Goal: Information Seeking & Learning: Compare options

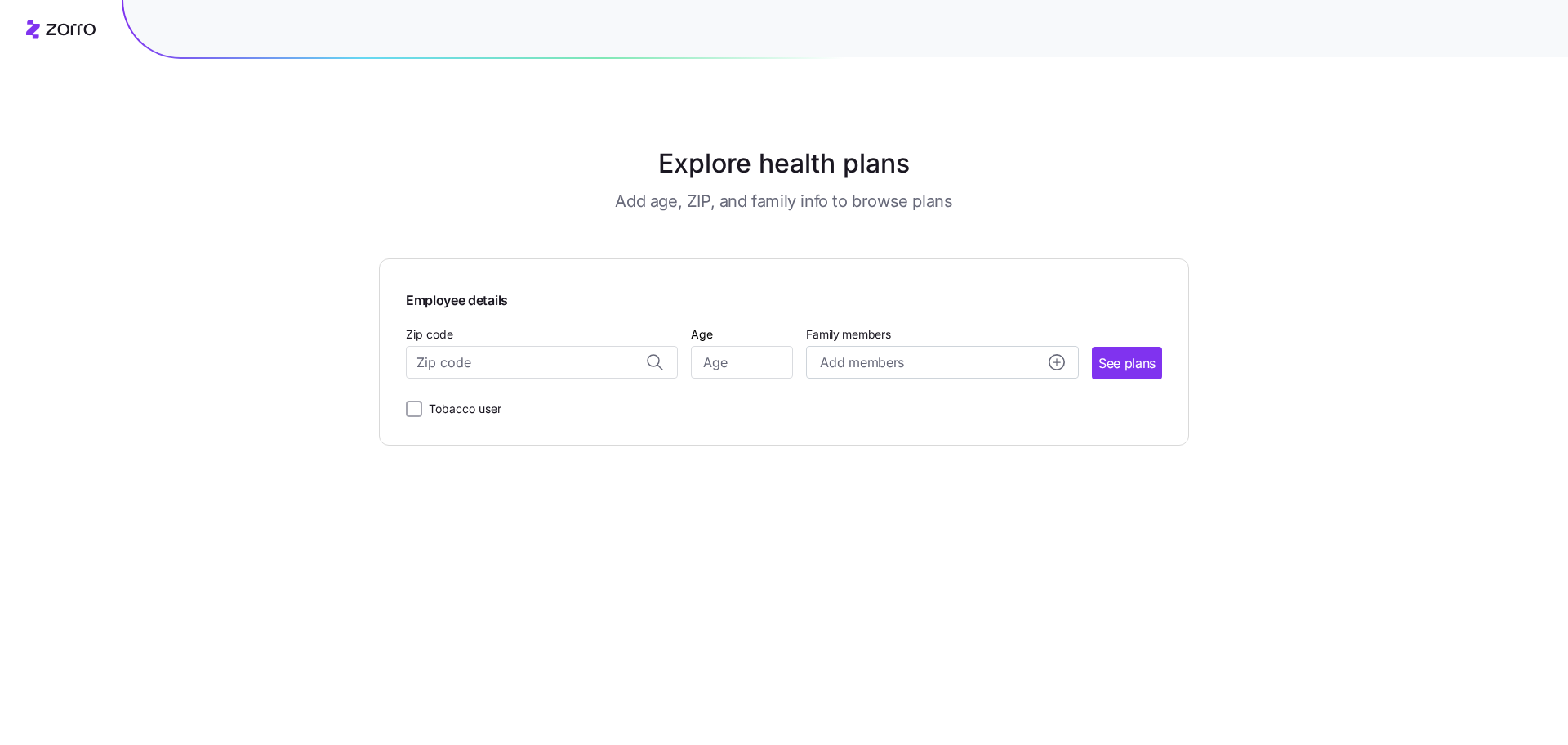
scroll to position [7448, 0]
click at [332, 172] on div "Explore health plans Add age, ZIP, and family info to browse plans Employee det…" at bounding box center [784, 372] width 1568 height 745
click at [453, 188] on div "Explore health plans Add age, ZIP, and family info to browse plans" at bounding box center [784, 178] width 730 height 69
click at [506, 375] on input "Zip code" at bounding box center [542, 362] width 272 height 33
click at [512, 411] on span "76021, [GEOGRAPHIC_DATA], [GEOGRAPHIC_DATA]" at bounding box center [539, 405] width 229 height 20
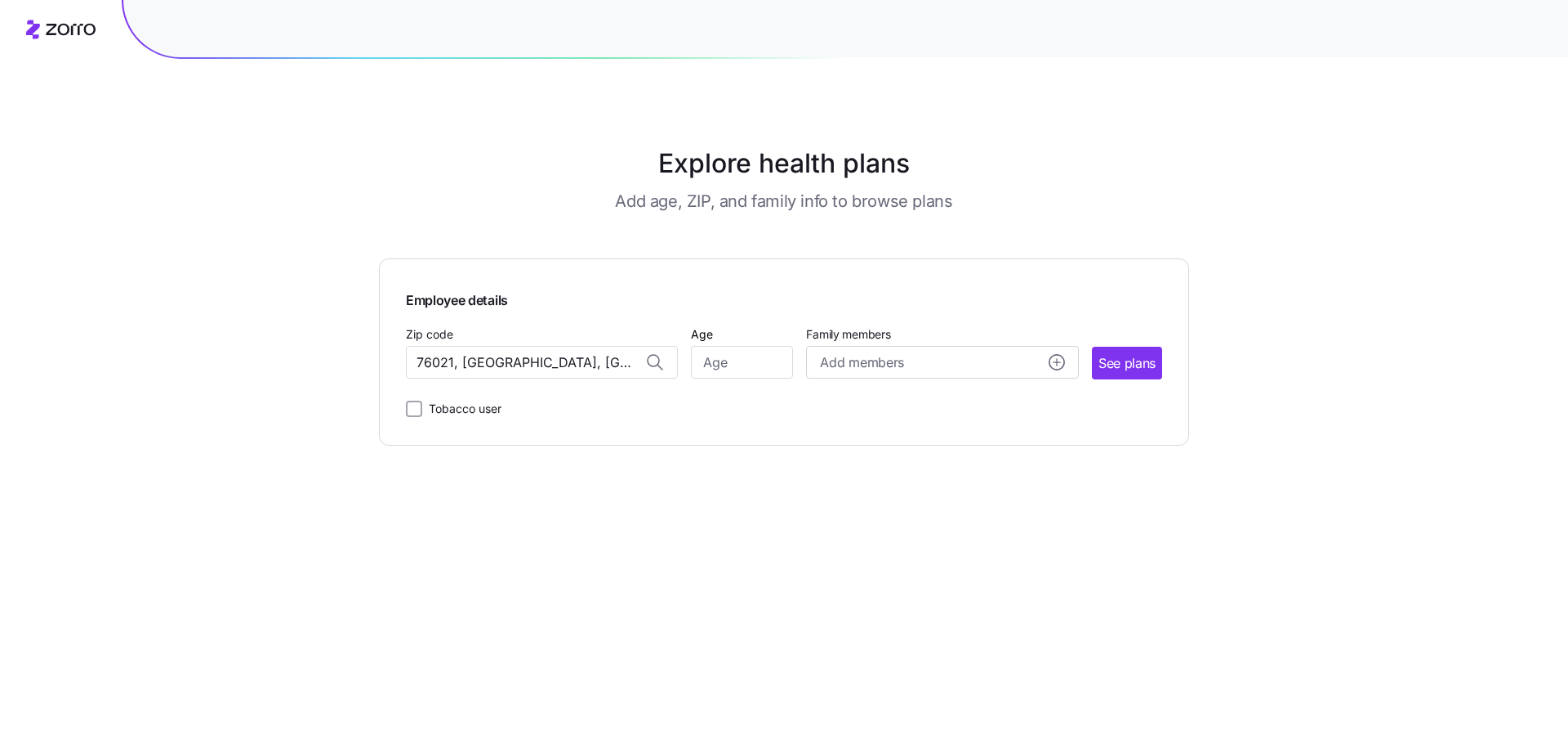
type input "76021, [GEOGRAPHIC_DATA], [GEOGRAPHIC_DATA]"
click at [619, 409] on div "Tobacco user" at bounding box center [784, 405] width 757 height 26
click at [727, 366] on input "Age" at bounding box center [742, 362] width 102 height 33
type input "35"
click at [910, 259] on div "Employee details Zip code [GEOGRAPHIC_DATA], [GEOGRAPHIC_DATA] Age [DEMOGRAPHIC…" at bounding box center [784, 351] width 810 height 187
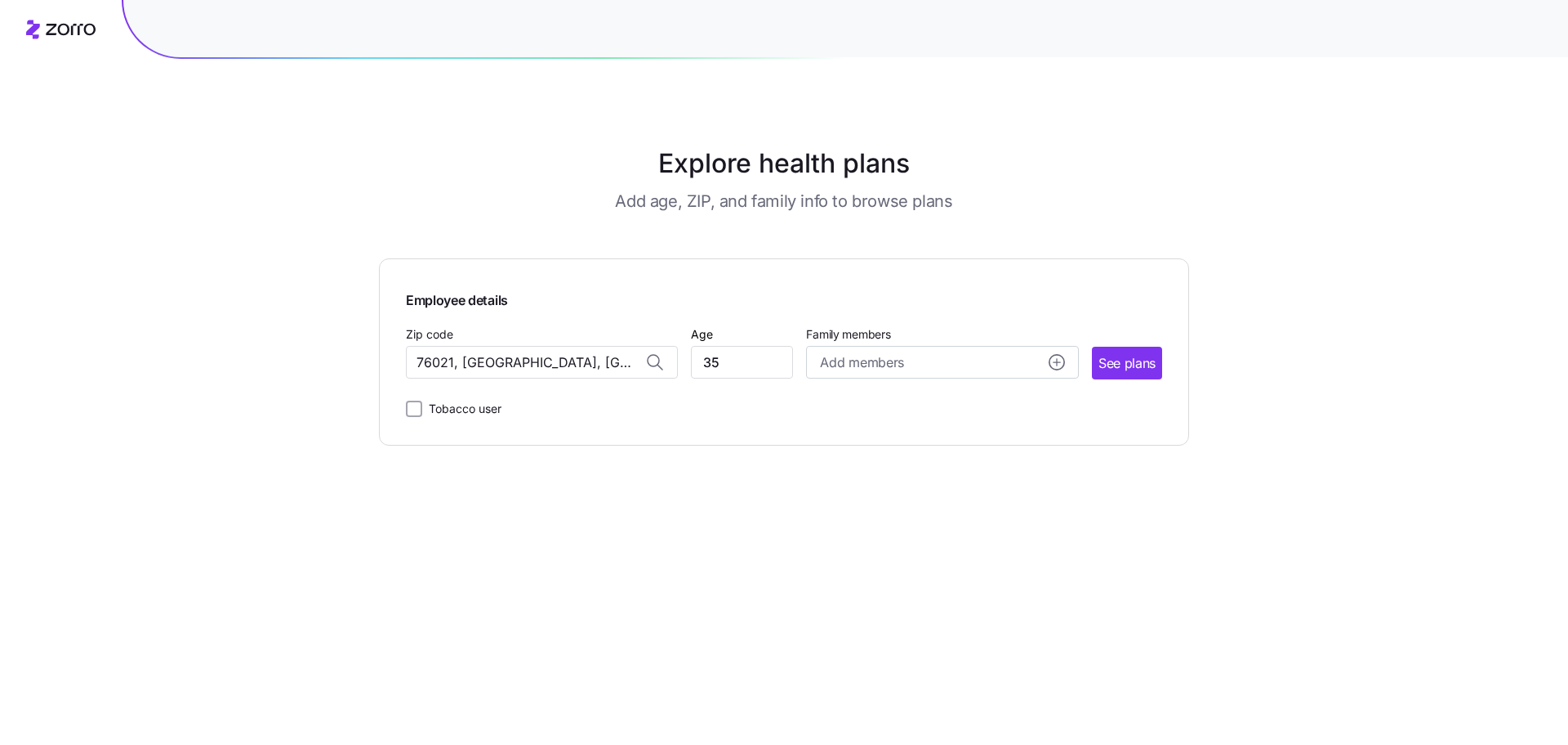
click at [1090, 213] on main "Explore health plans Add age, ZIP, and family info to browse plans Employee det…" at bounding box center [784, 372] width 810 height 745
click at [877, 363] on span "Add members" at bounding box center [861, 362] width 83 height 20
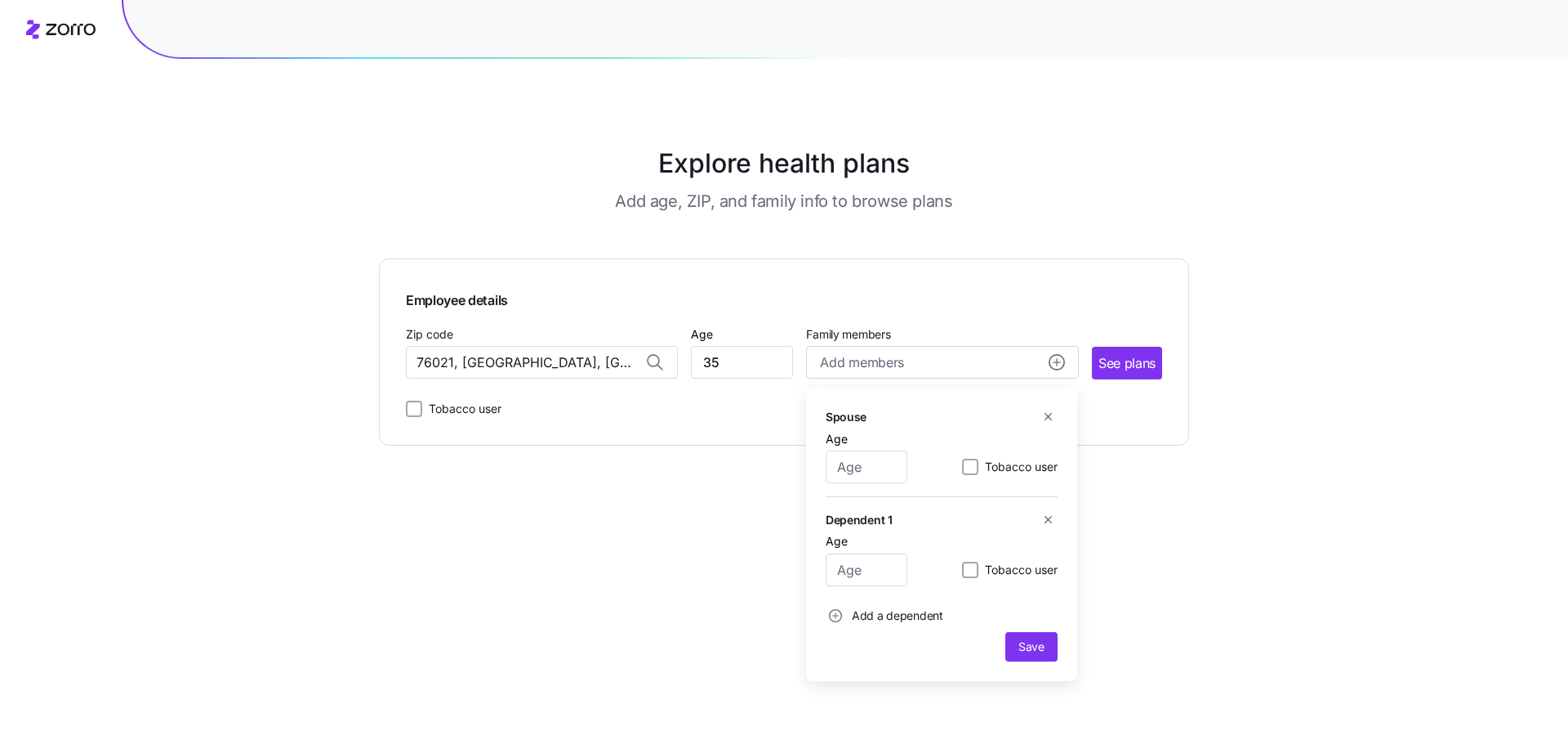
click at [985, 277] on div "Employee details Zip code 76021, [GEOGRAPHIC_DATA], [GEOGRAPHIC_DATA] Age [DEMO…" at bounding box center [784, 351] width 810 height 187
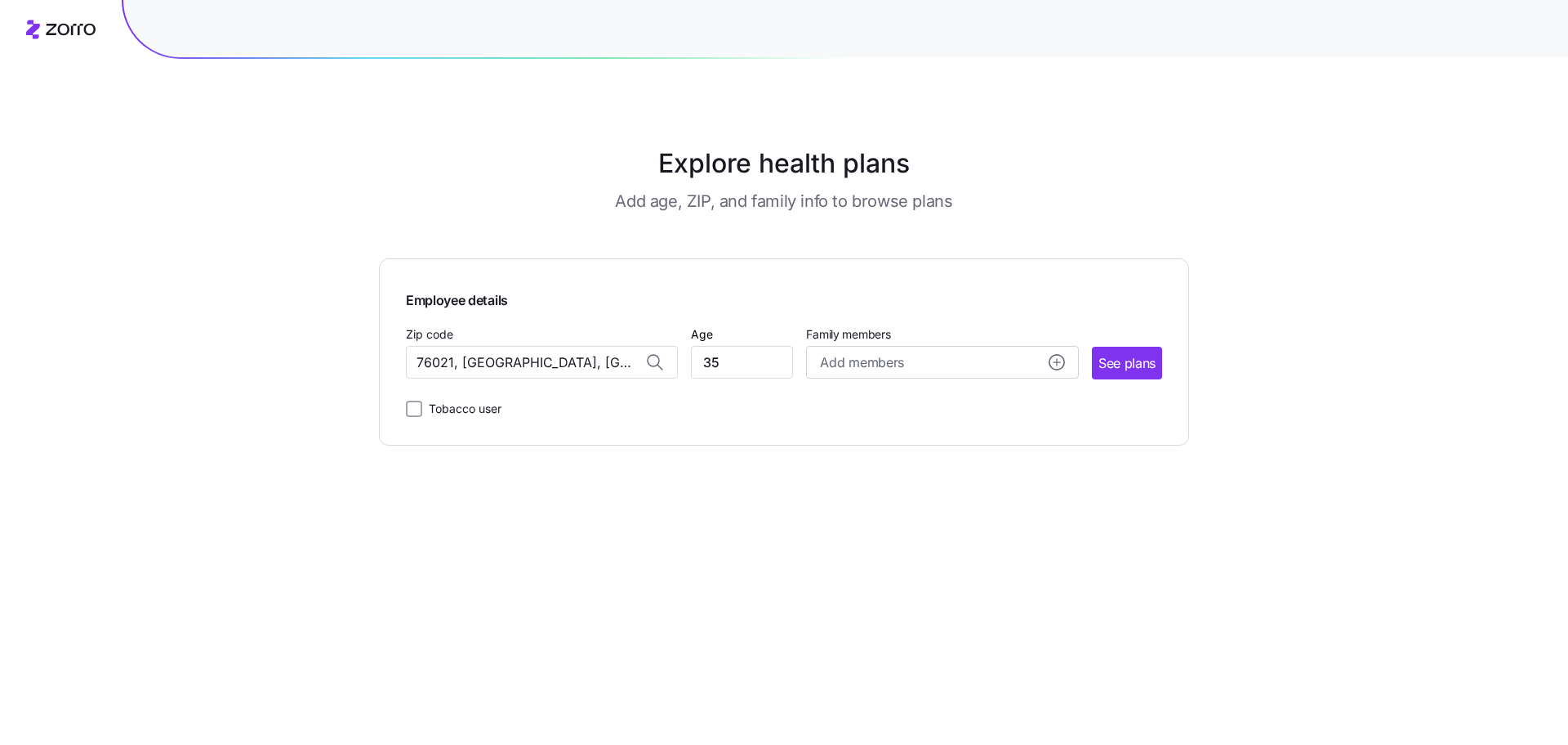
click at [1165, 259] on div "Employee details Zip code [GEOGRAPHIC_DATA], [GEOGRAPHIC_DATA] Age [DEMOGRAPHIC…" at bounding box center [784, 351] width 810 height 187
click at [1152, 356] on span "See plans" at bounding box center [1126, 363] width 57 height 20
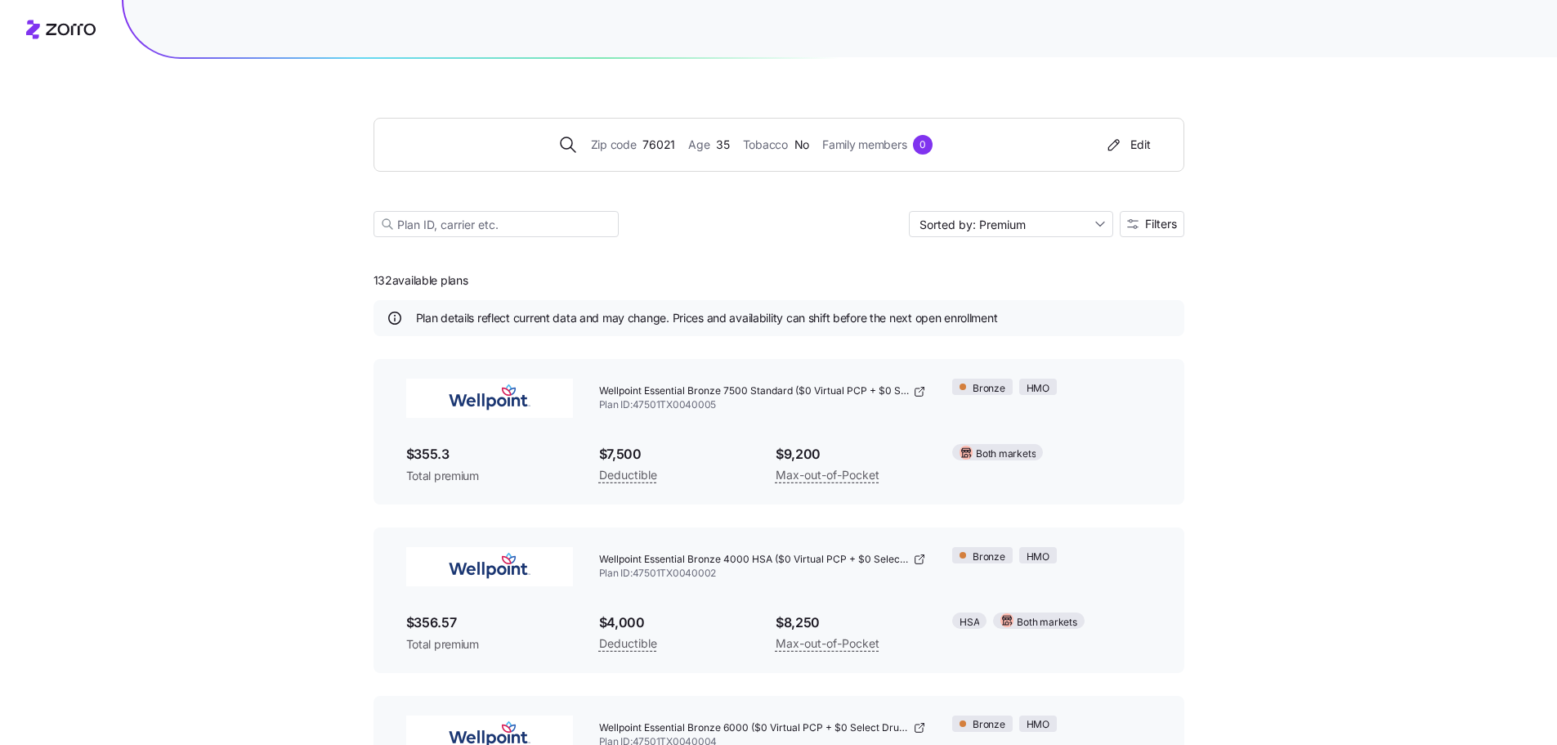
drag, startPoint x: 373, startPoint y: 281, endPoint x: 468, endPoint y: 284, distance: 94.8
type textarea "132 available plans"
click at [468, 284] on span "132 available plans" at bounding box center [421, 280] width 95 height 16
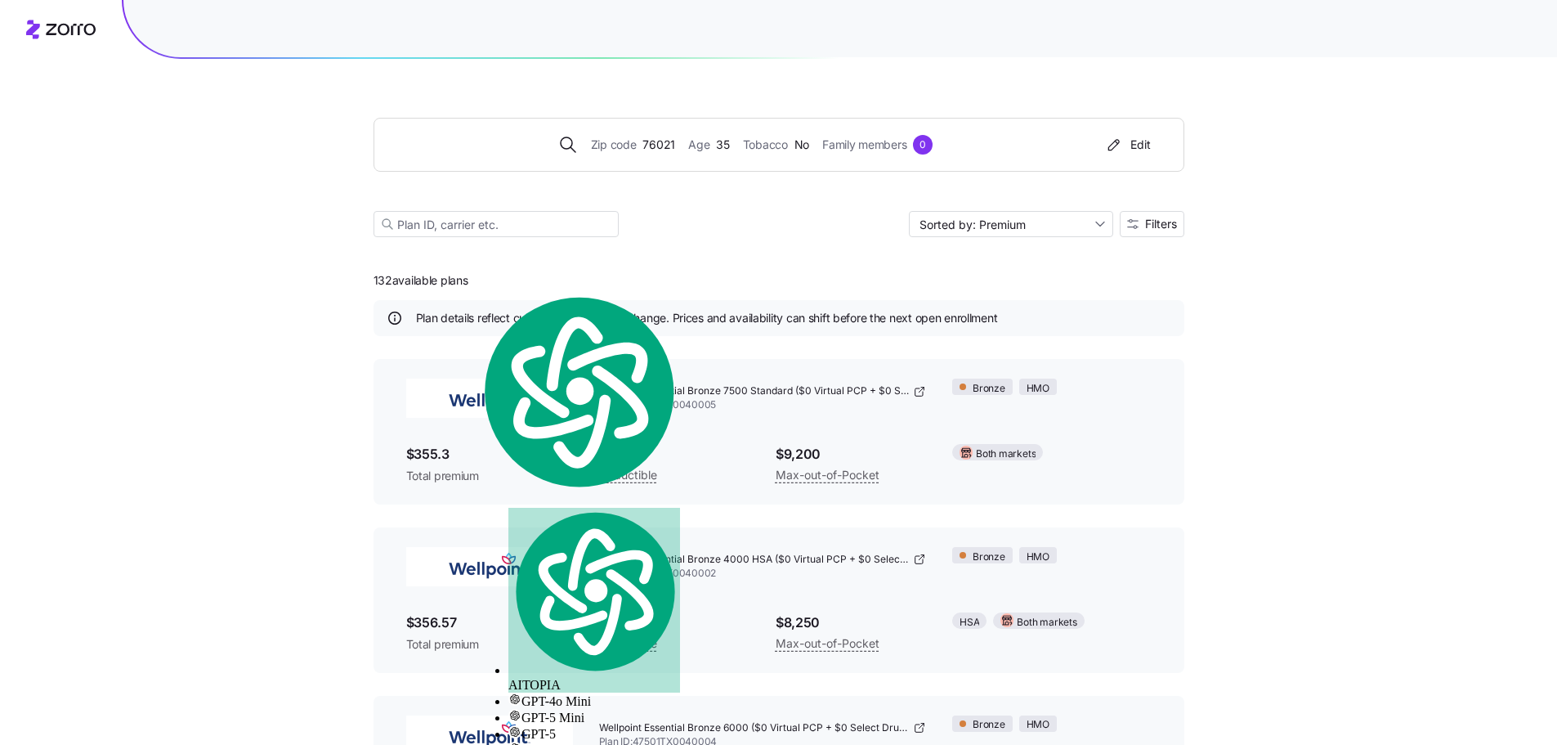
click at [528, 280] on div "132 available plans Plan details reflect current data and may change. Prices an…" at bounding box center [779, 717] width 811 height 920
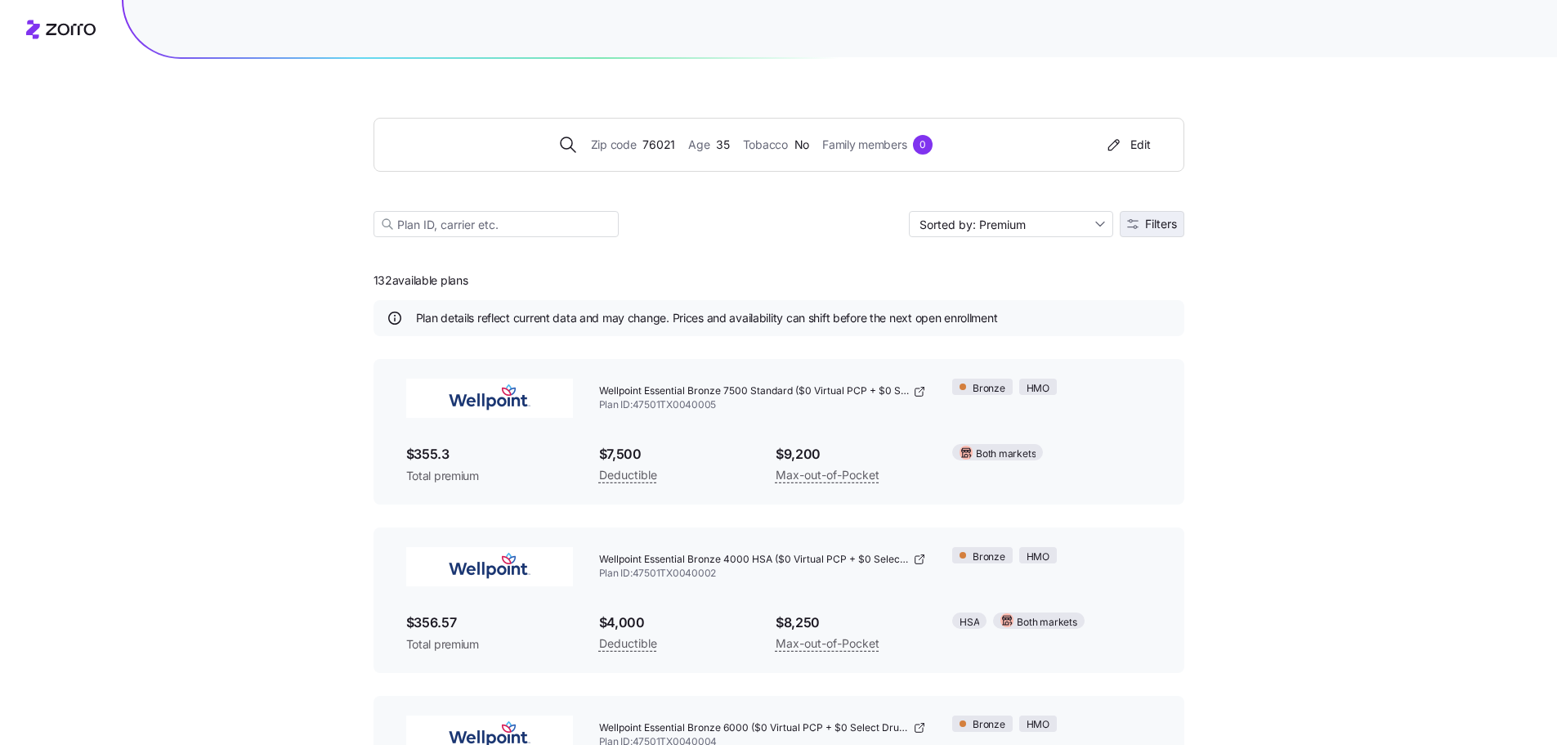
click at [1176, 227] on span "Filters" at bounding box center [1161, 223] width 32 height 11
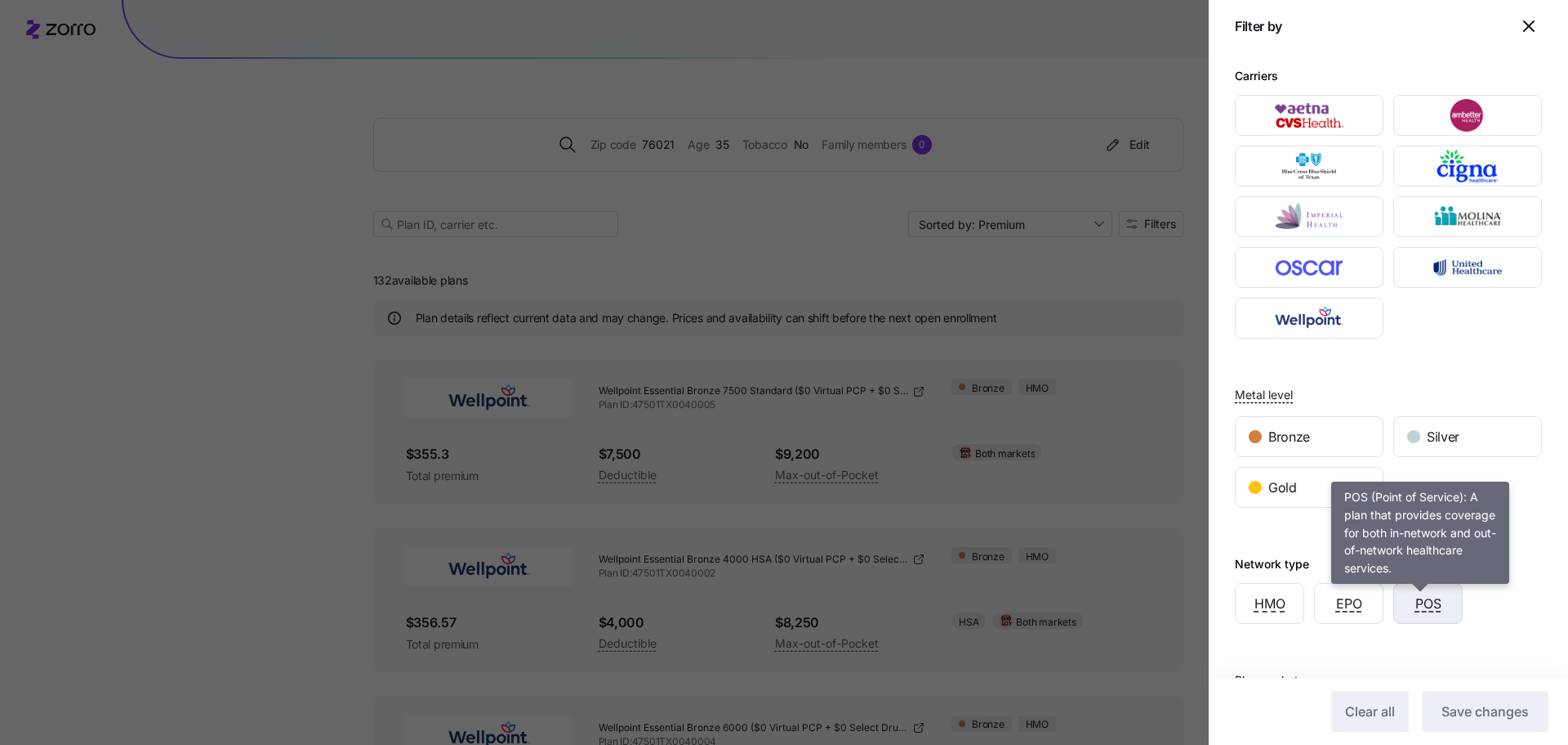
click at [1422, 606] on span "POS" at bounding box center [1428, 603] width 26 height 20
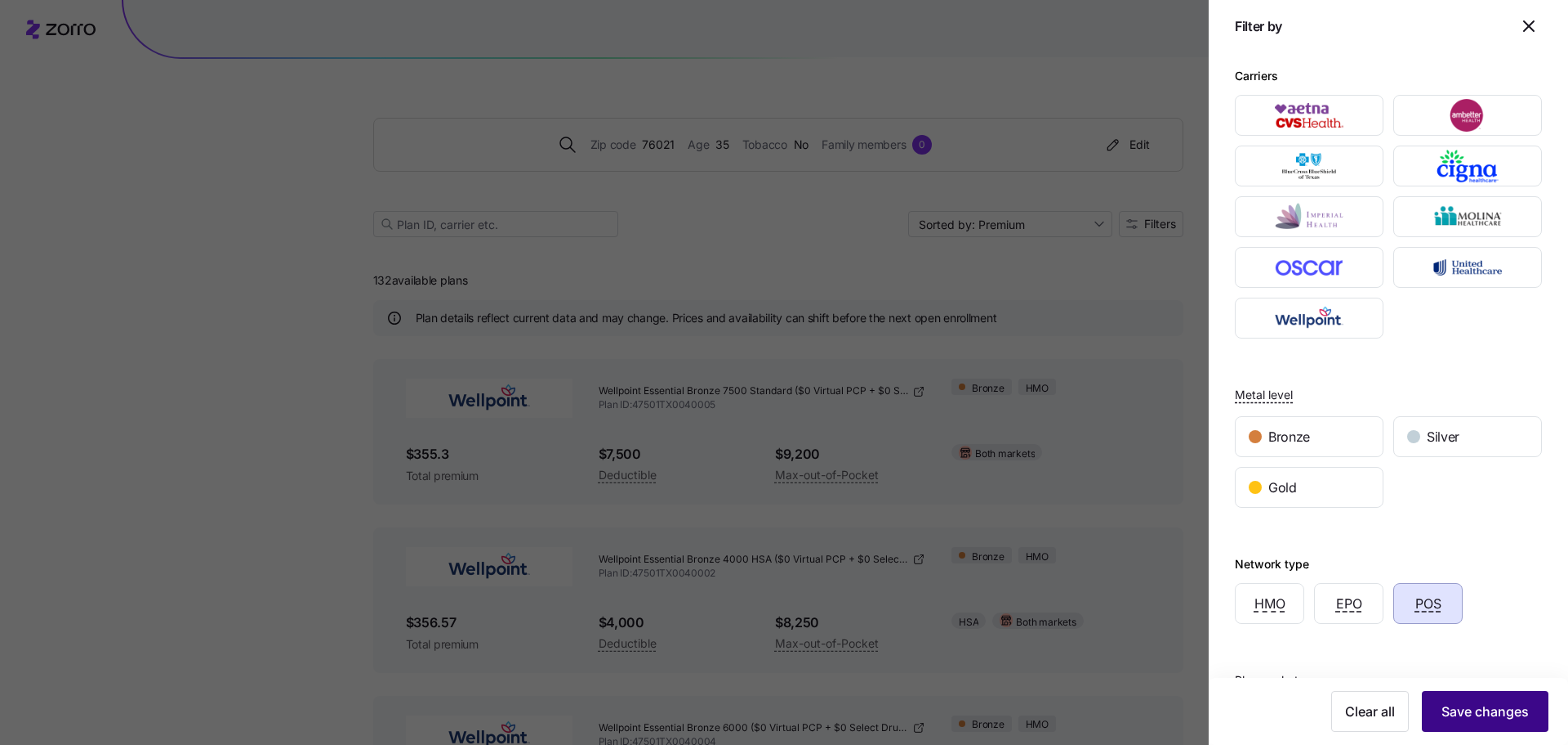
click at [1467, 700] on button "Save changes" at bounding box center [1485, 711] width 127 height 41
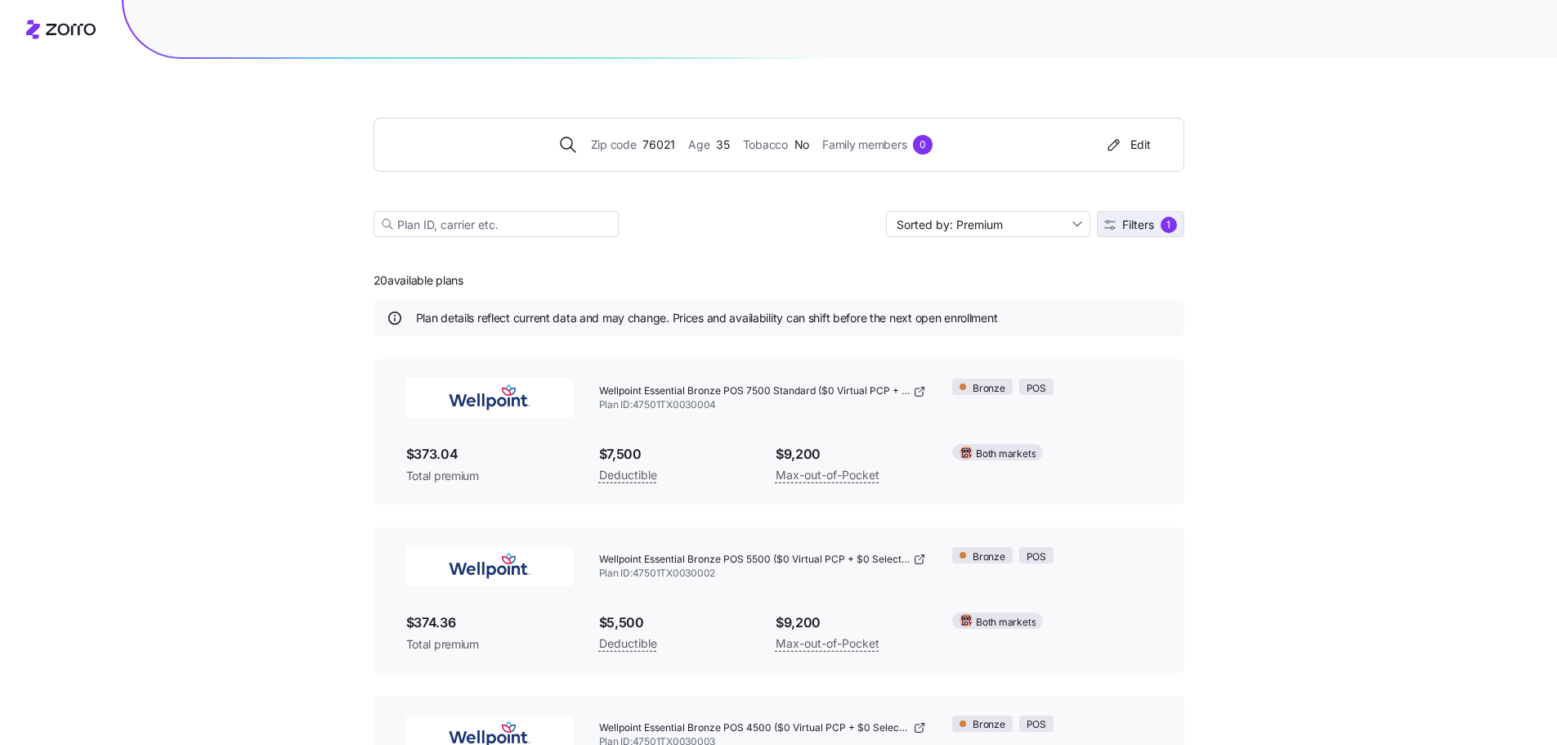
click at [1109, 232] on span "Filters 1" at bounding box center [1140, 225] width 73 height 16
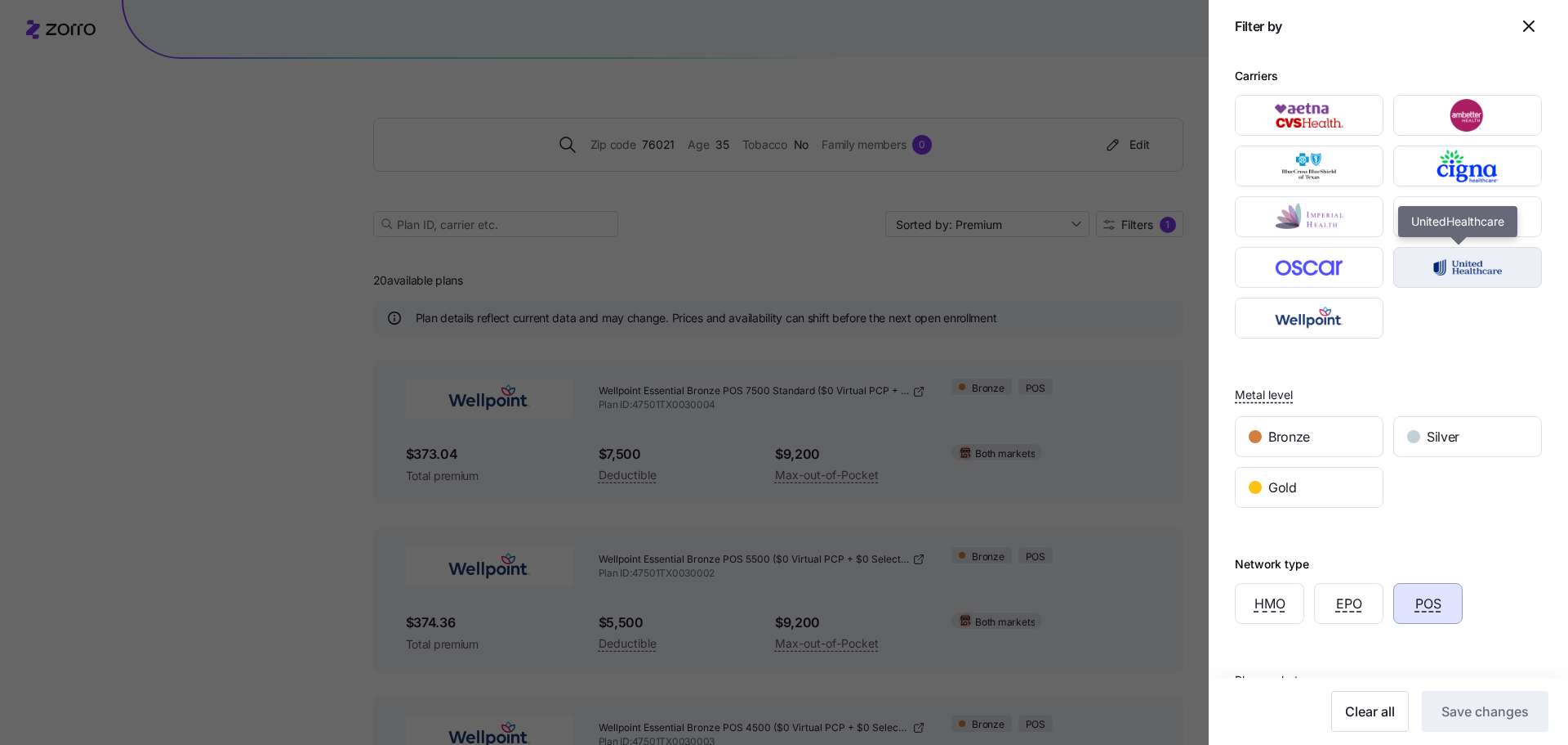
click at [1444, 275] on img "button" at bounding box center [1468, 267] width 120 height 33
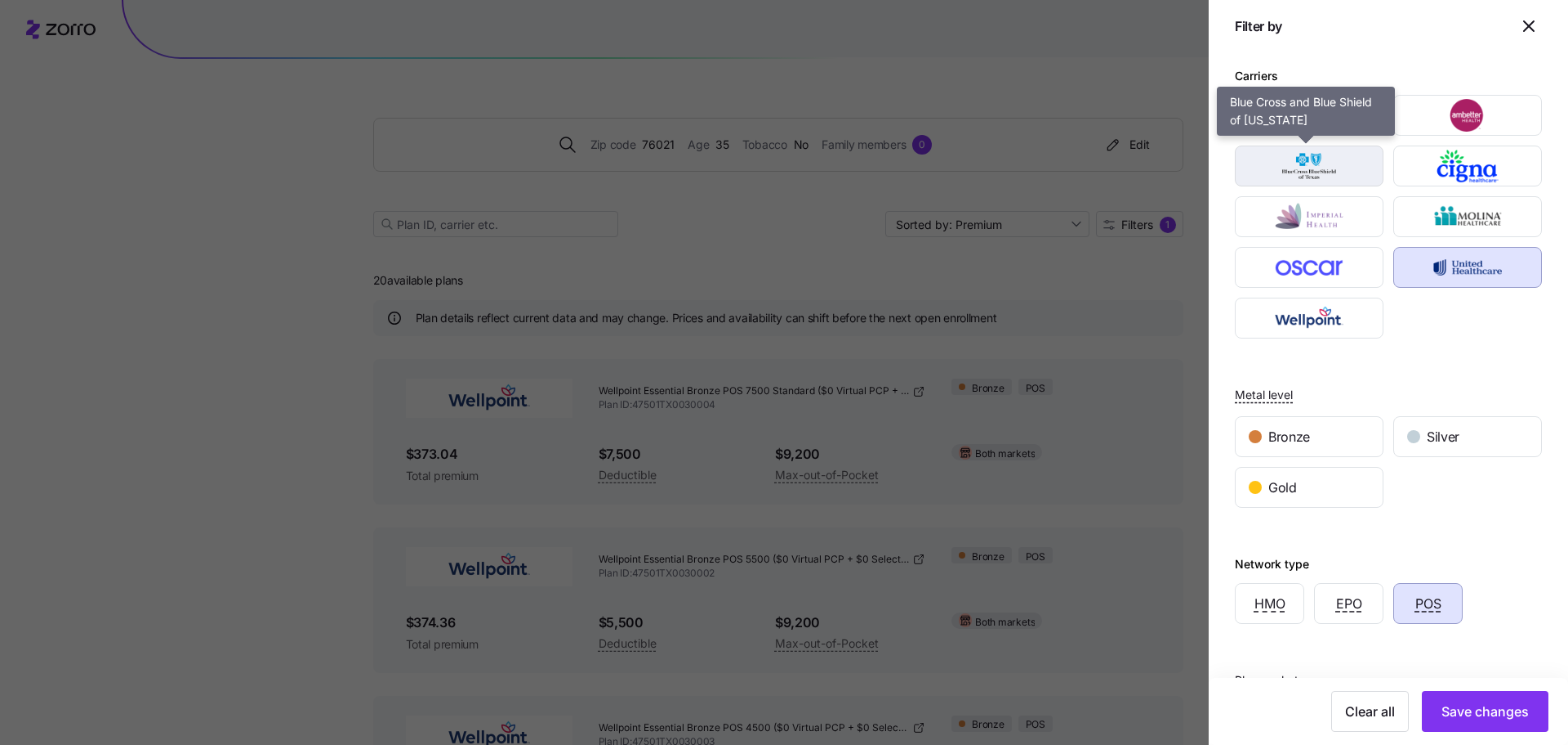
click at [1292, 169] on img "button" at bounding box center [1310, 166] width 120 height 33
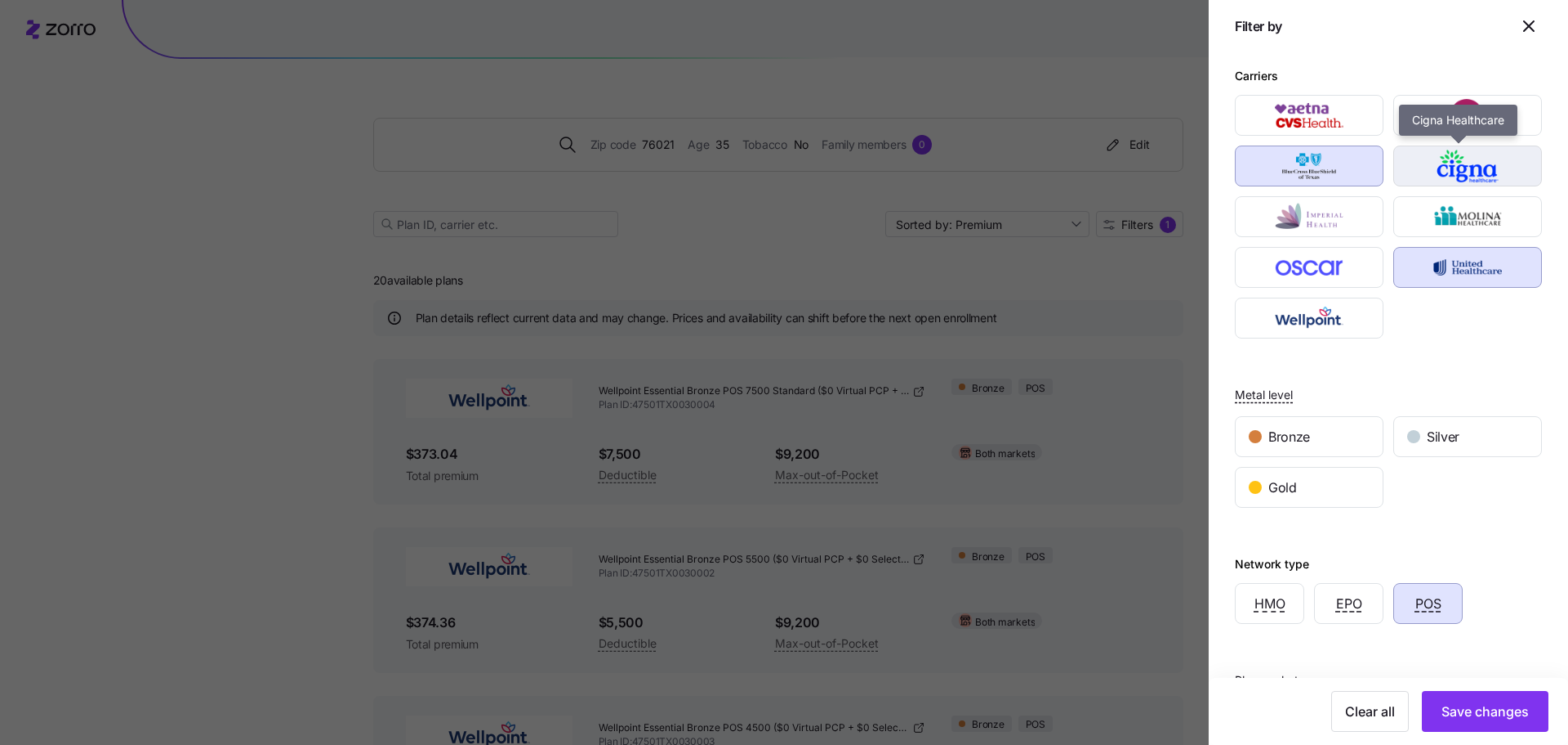
click at [1421, 164] on img "button" at bounding box center [1468, 166] width 120 height 33
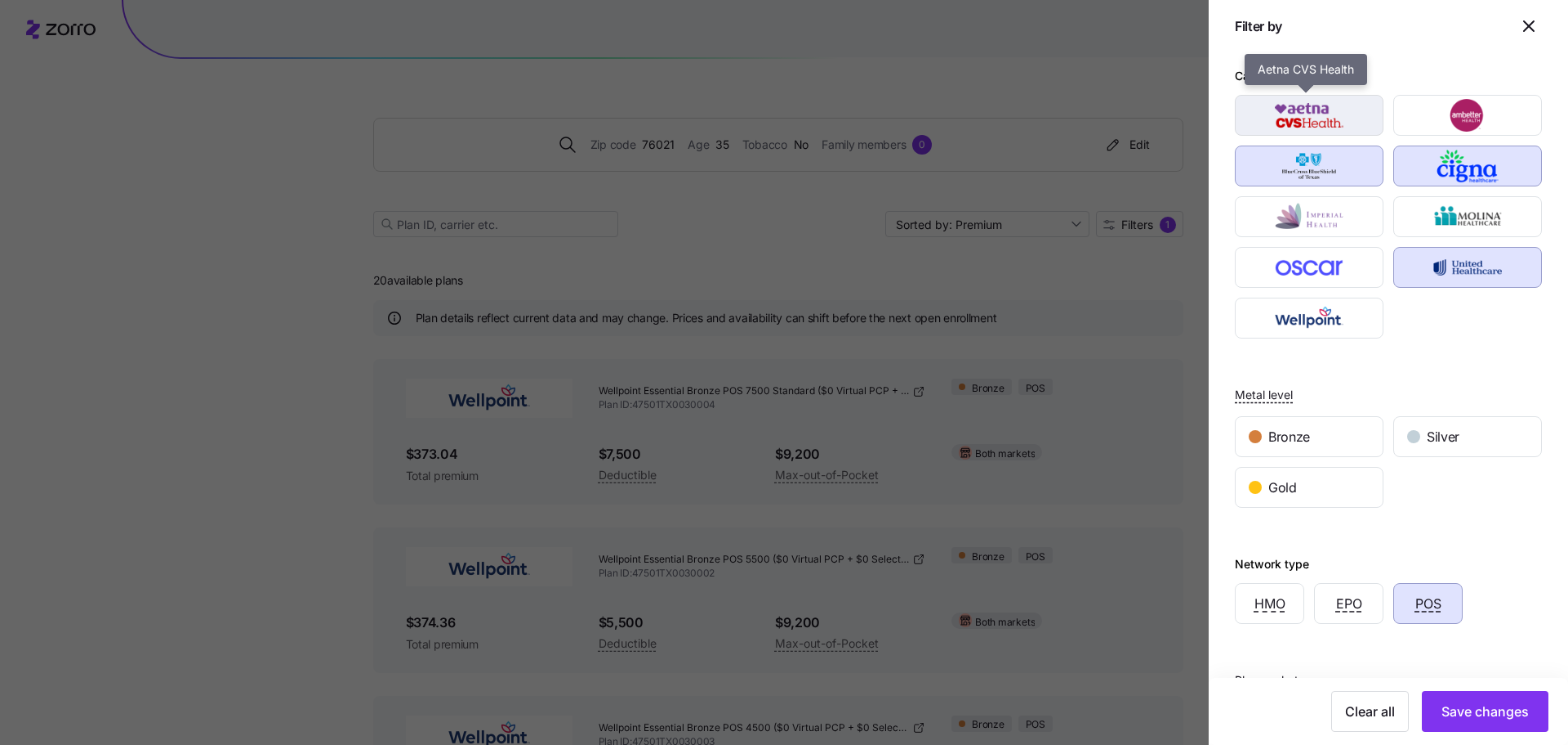
click at [1295, 121] on img "button" at bounding box center [1310, 115] width 120 height 33
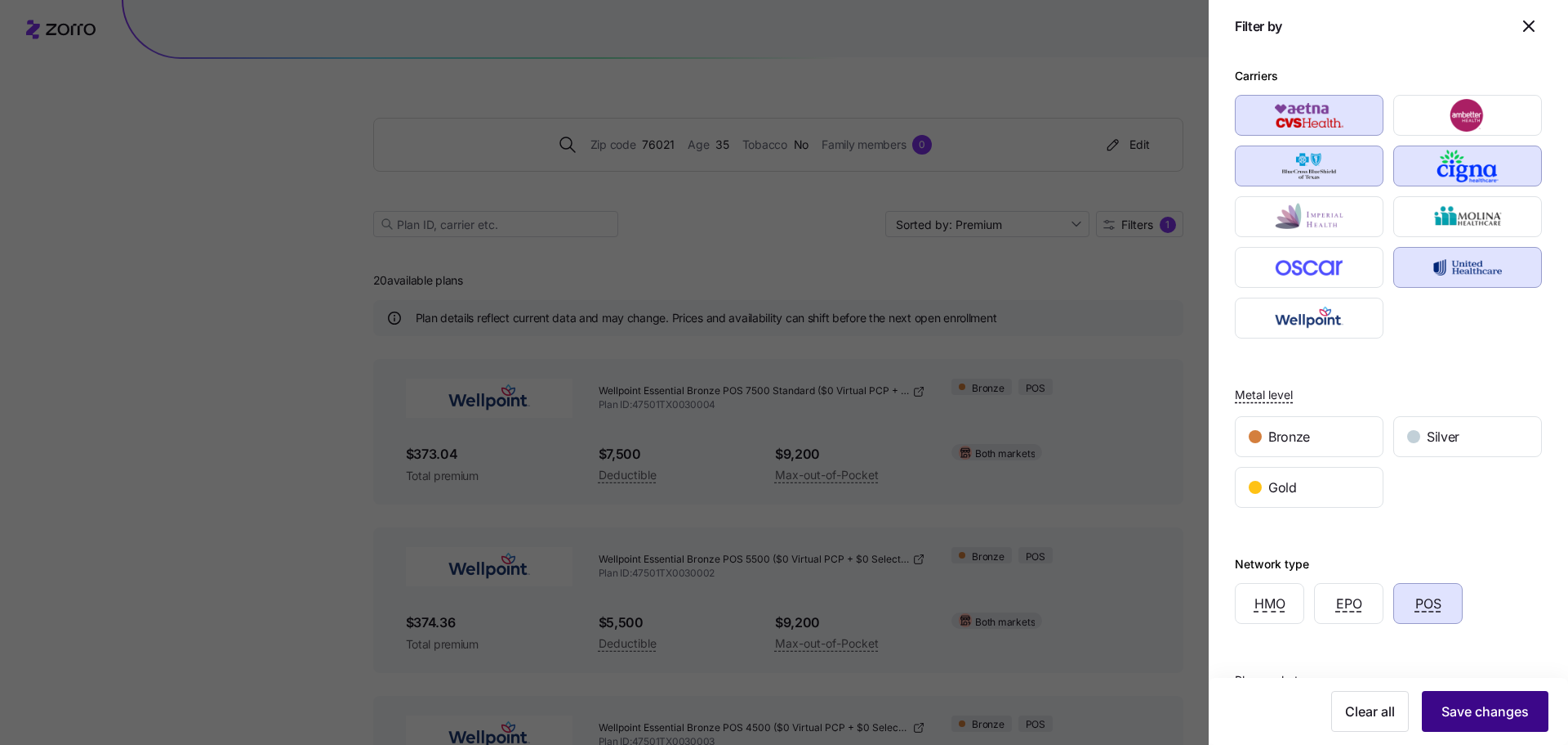
click at [1501, 704] on span "Save changes" at bounding box center [1485, 711] width 87 height 20
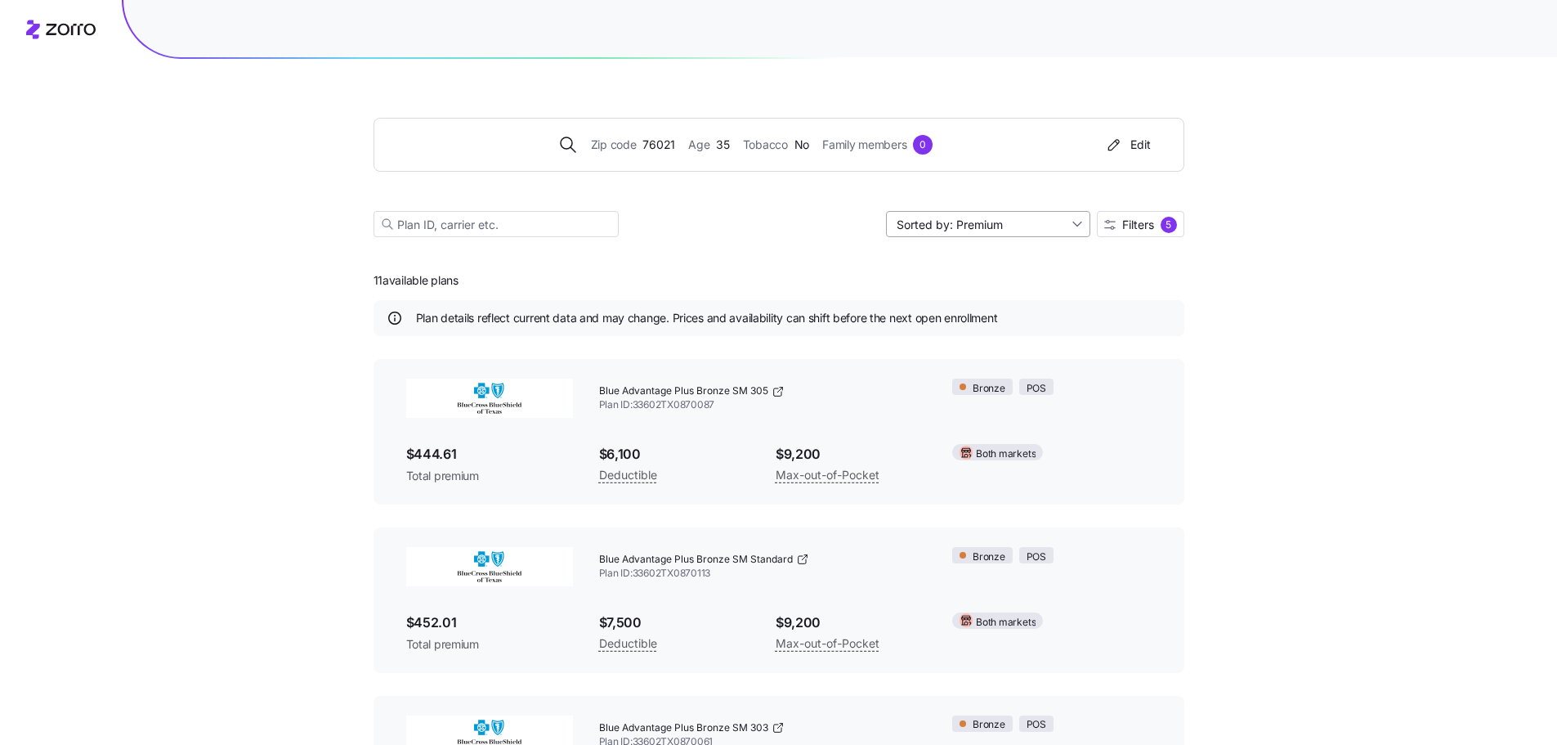
click at [1041, 224] on input "Sorted by: Premium" at bounding box center [988, 224] width 204 height 26
click at [1139, 228] on span "Filters" at bounding box center [1138, 224] width 32 height 11
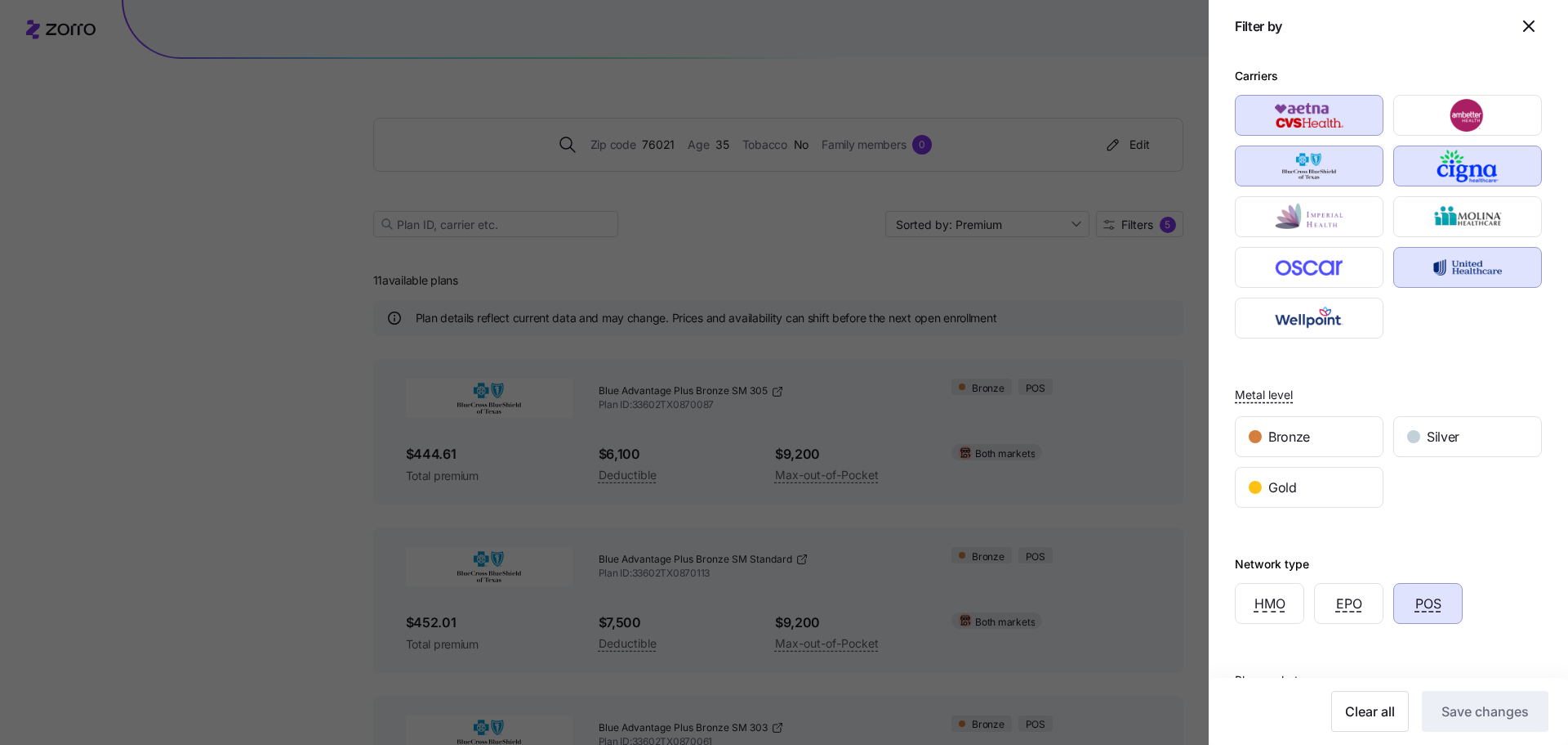
click at [1131, 382] on div at bounding box center [784, 372] width 1568 height 745
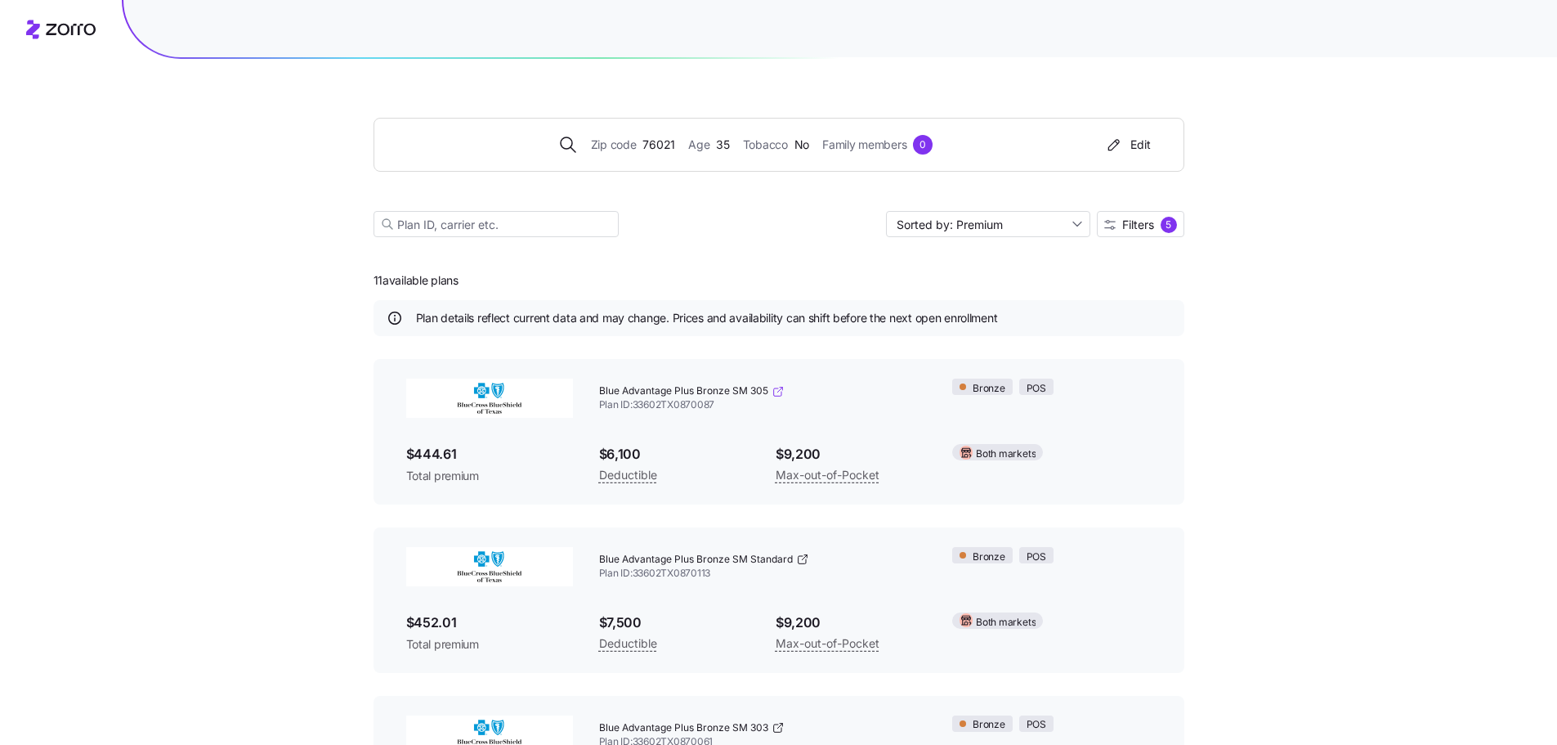
click at [784, 390] on icon at bounding box center [778, 391] width 13 height 13
